Goal: Navigation & Orientation: Understand site structure

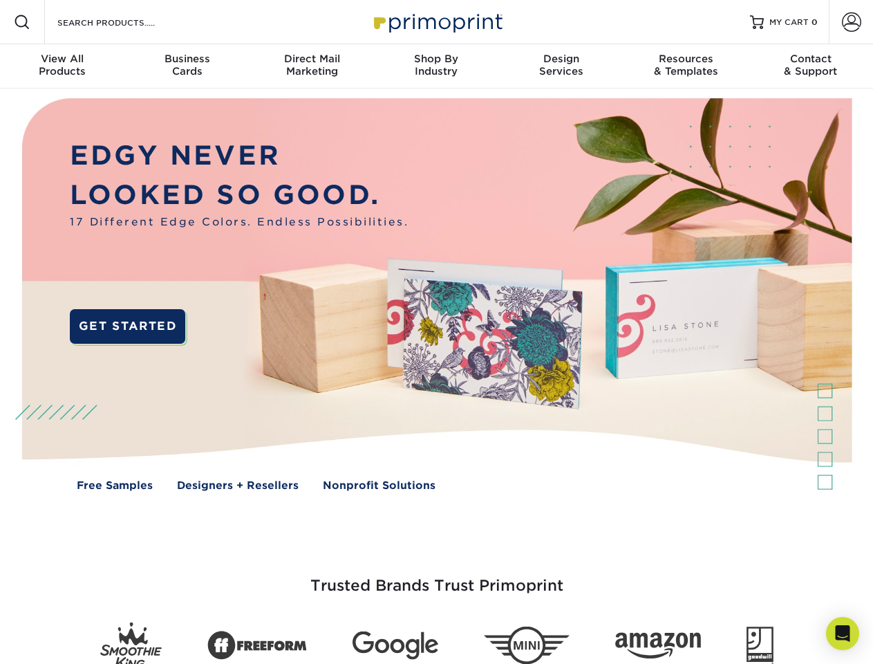
click at [436, 332] on img at bounding box center [436, 305] width 864 height 432
click at [22, 22] on span at bounding box center [22, 22] width 17 height 17
click at [851, 22] on span at bounding box center [851, 21] width 19 height 19
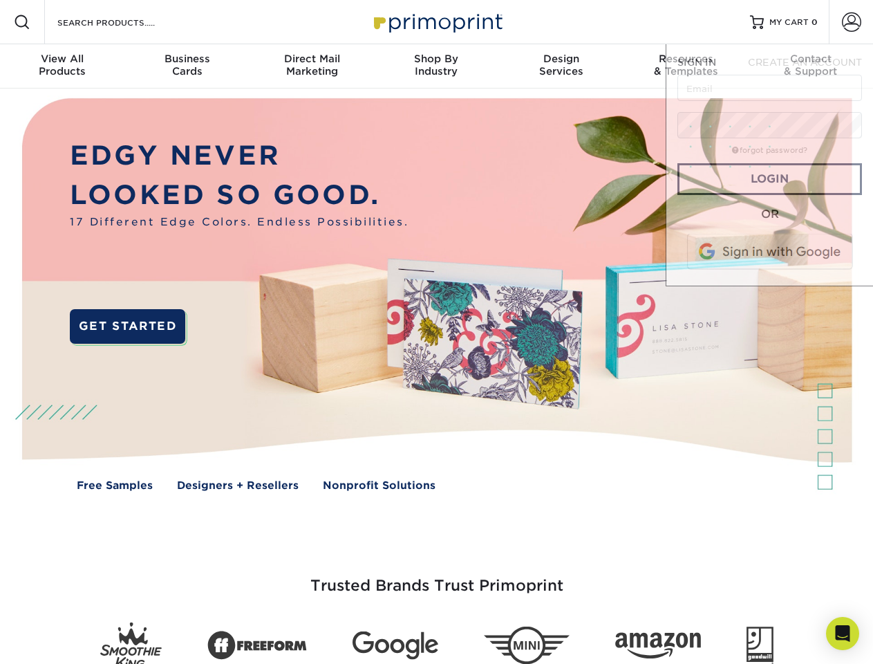
click at [62, 66] on div "View All Products" at bounding box center [62, 65] width 124 height 25
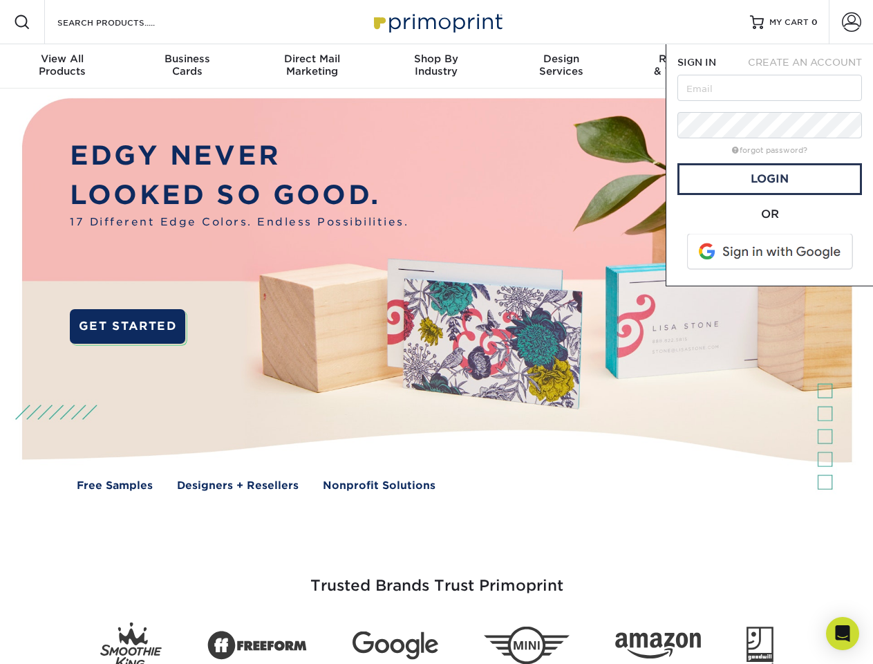
click at [187, 66] on div "Business Cards" at bounding box center [186, 65] width 124 height 25
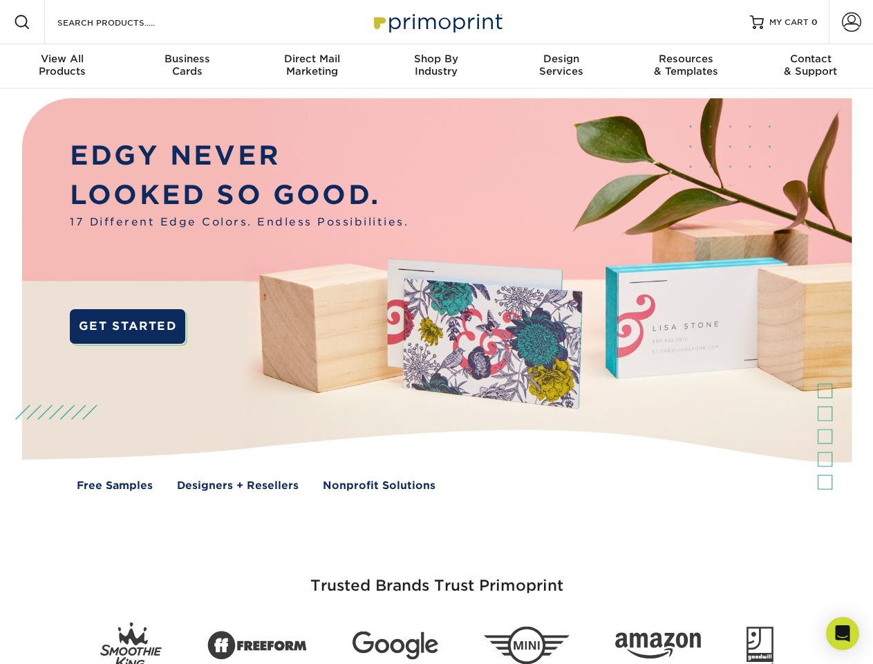
click at [312, 66] on div "Direct Mail Marketing" at bounding box center [312, 65] width 124 height 25
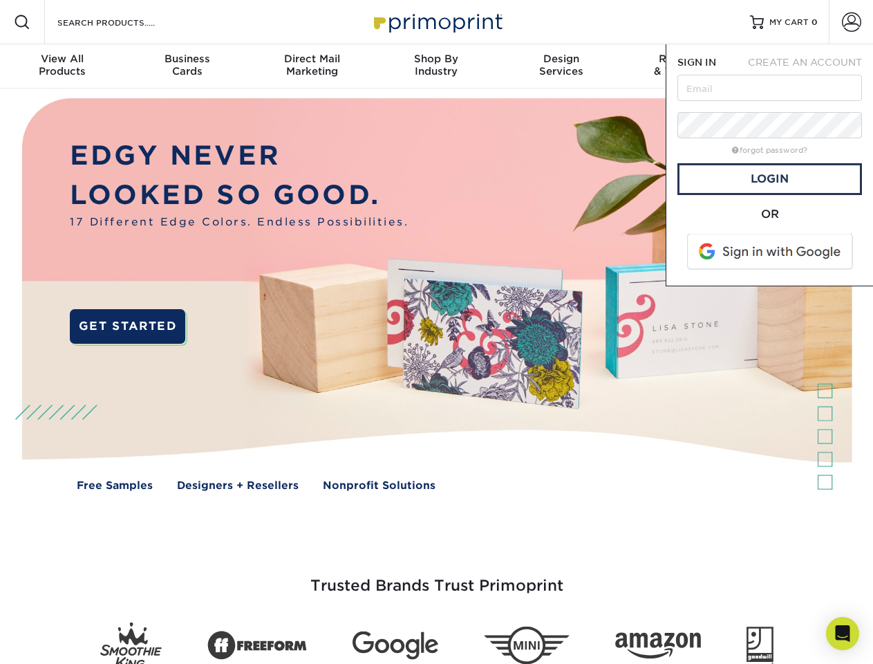
click at [436, 66] on div "Shop By Industry" at bounding box center [436, 65] width 124 height 25
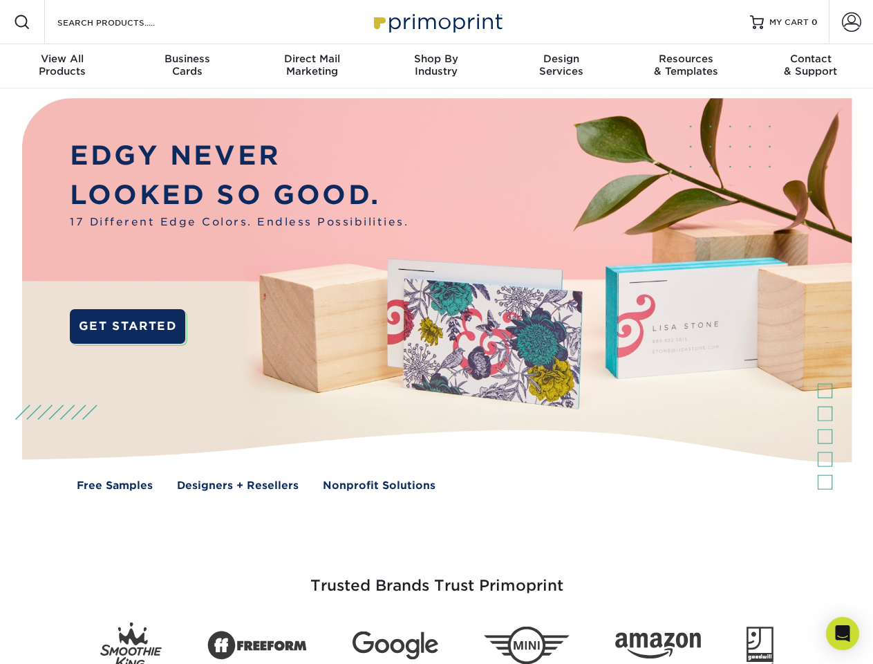
click at [562, 66] on div "Design Services" at bounding box center [561, 65] width 124 height 25
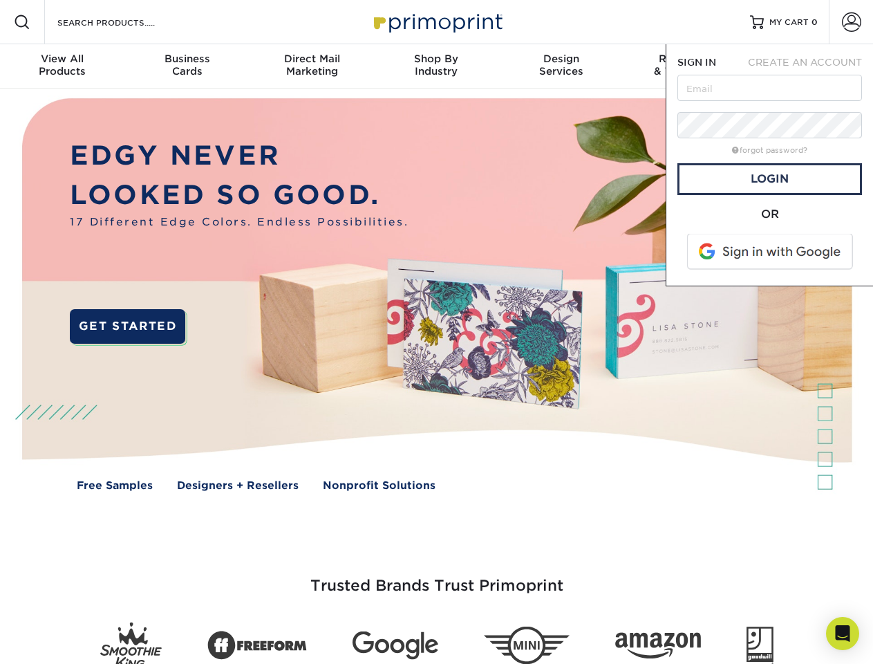
click at [686, 66] on span "SIGN IN" at bounding box center [697, 62] width 39 height 11
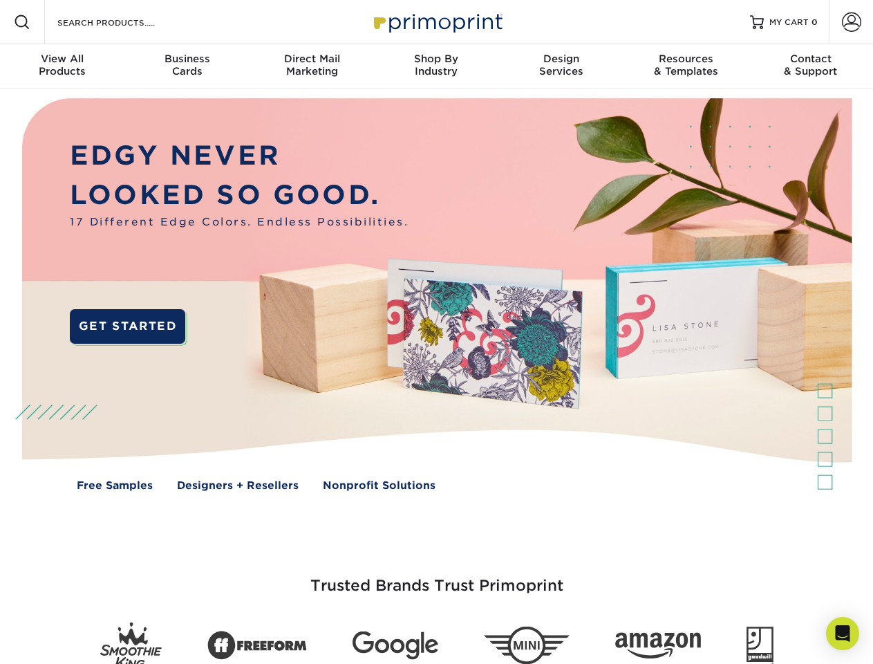
click at [811, 66] on div "Contact & Support" at bounding box center [811, 65] width 124 height 25
